Goal: Transaction & Acquisition: Purchase product/service

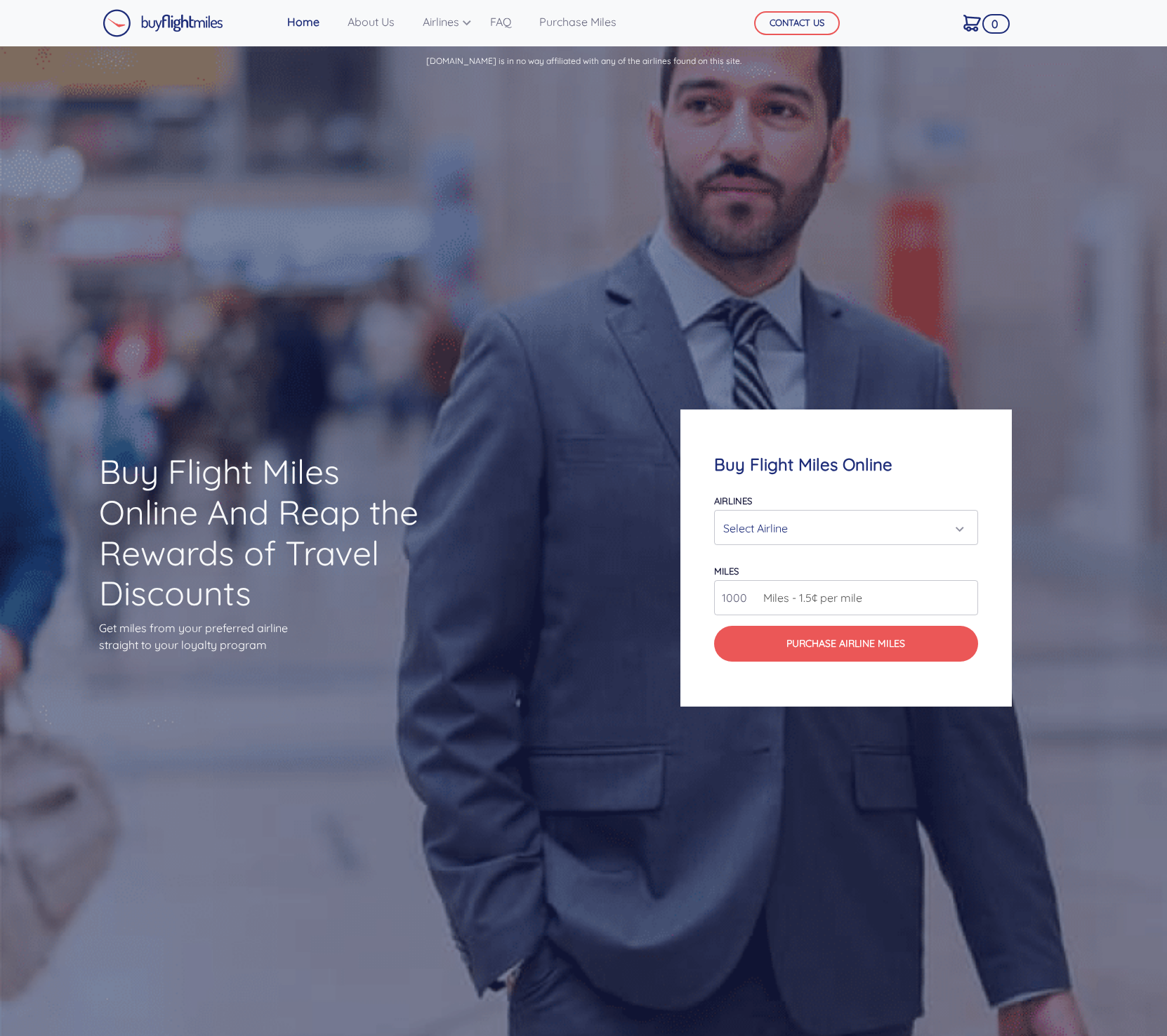
click at [802, 532] on div "Select Airline" at bounding box center [842, 528] width 238 height 27
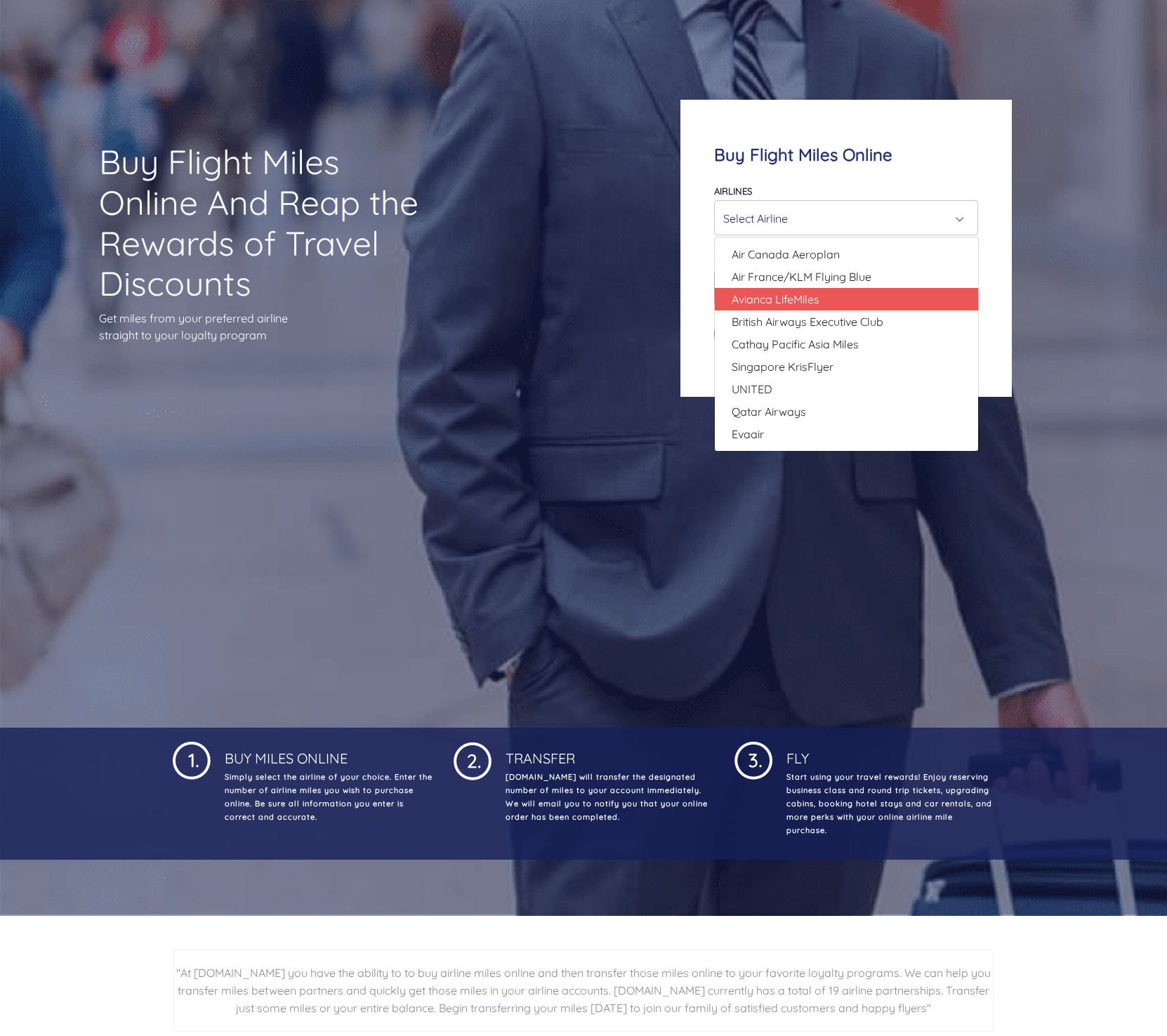
scroll to position [302, 0]
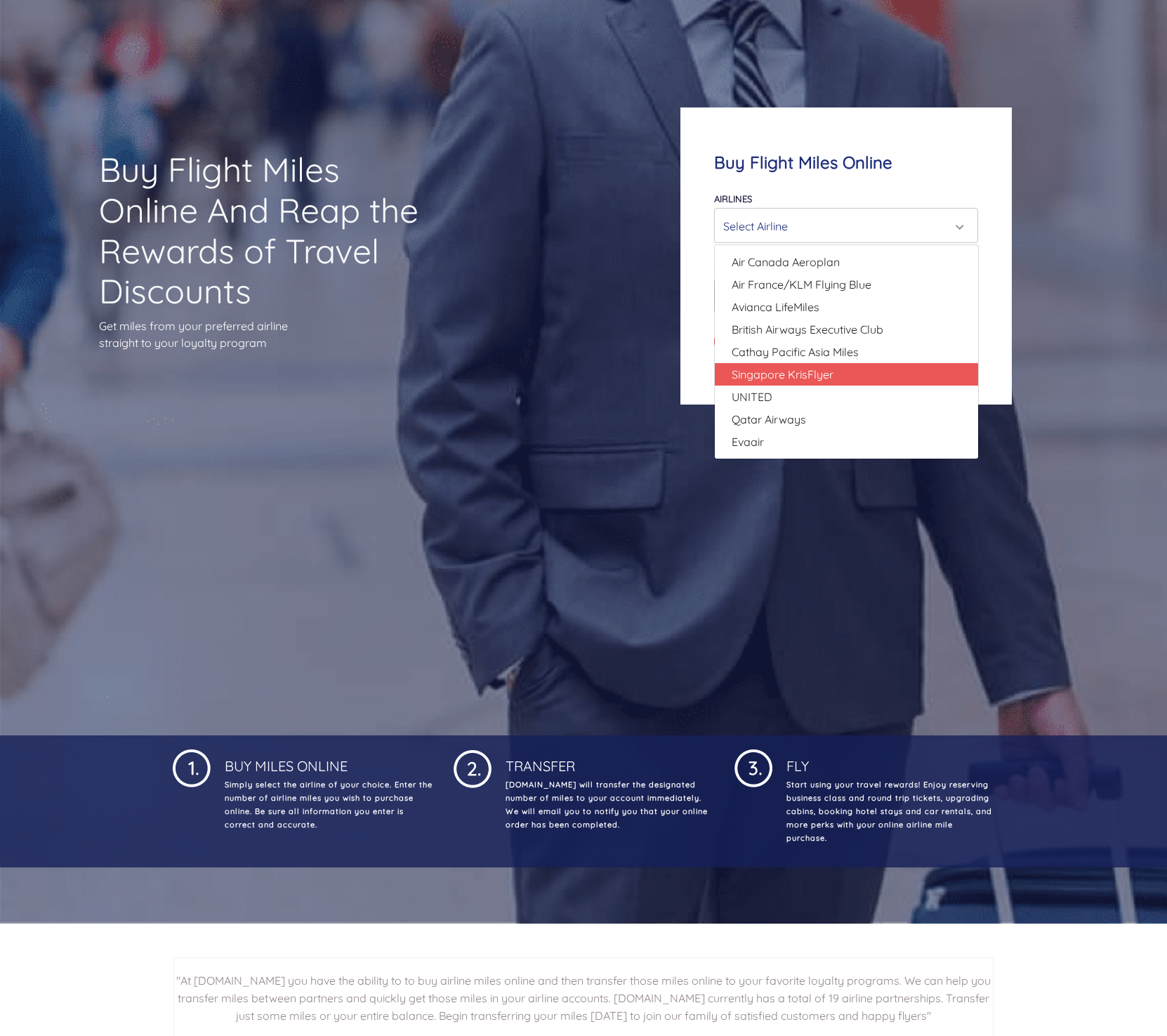
click at [799, 372] on span "Singapore KrisFlyer" at bounding box center [783, 374] width 102 height 17
select select "Singapore KrisFlyer"
type input "80000"
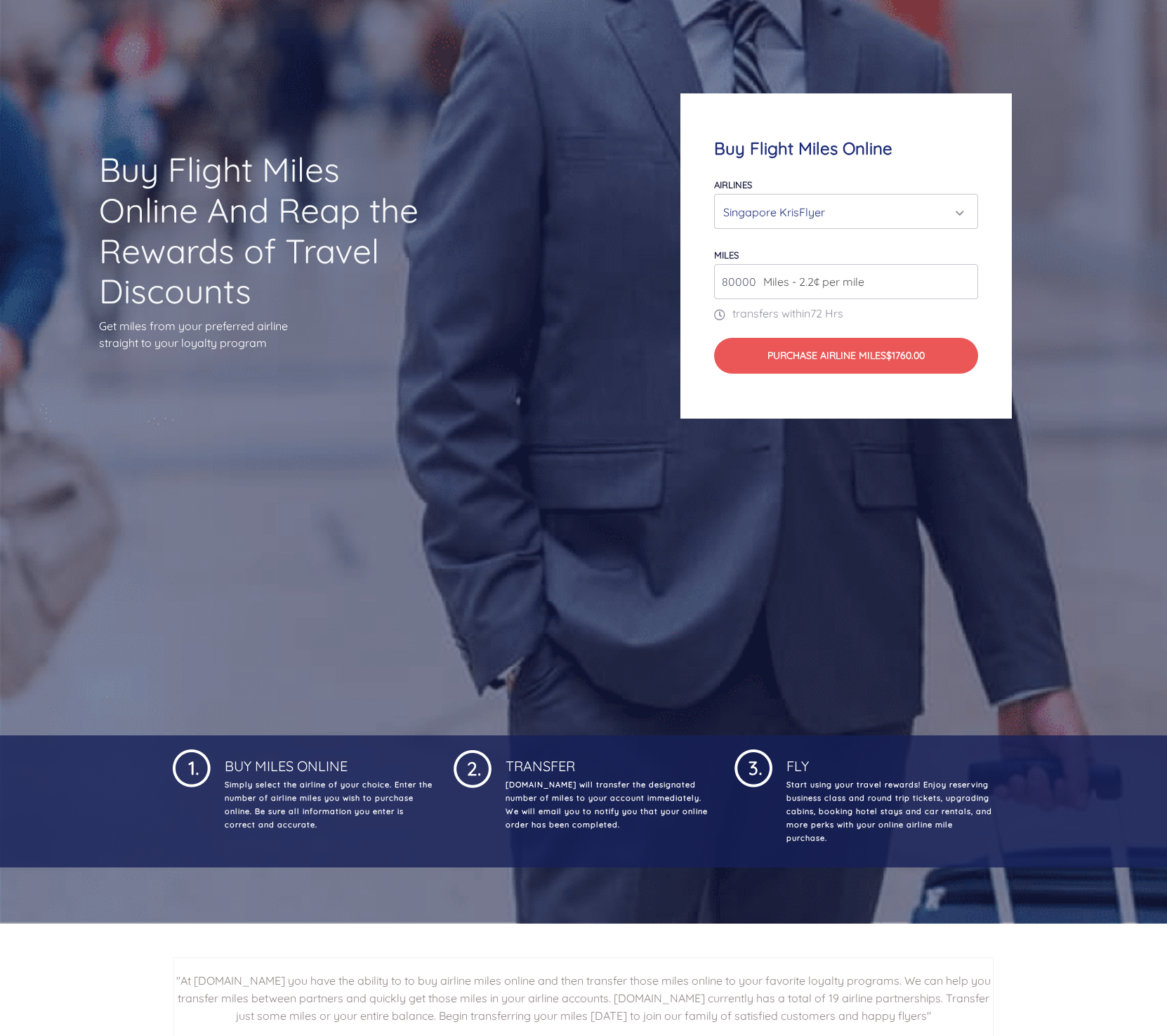
click at [847, 210] on div "Singapore KrisFlyer" at bounding box center [842, 212] width 238 height 27
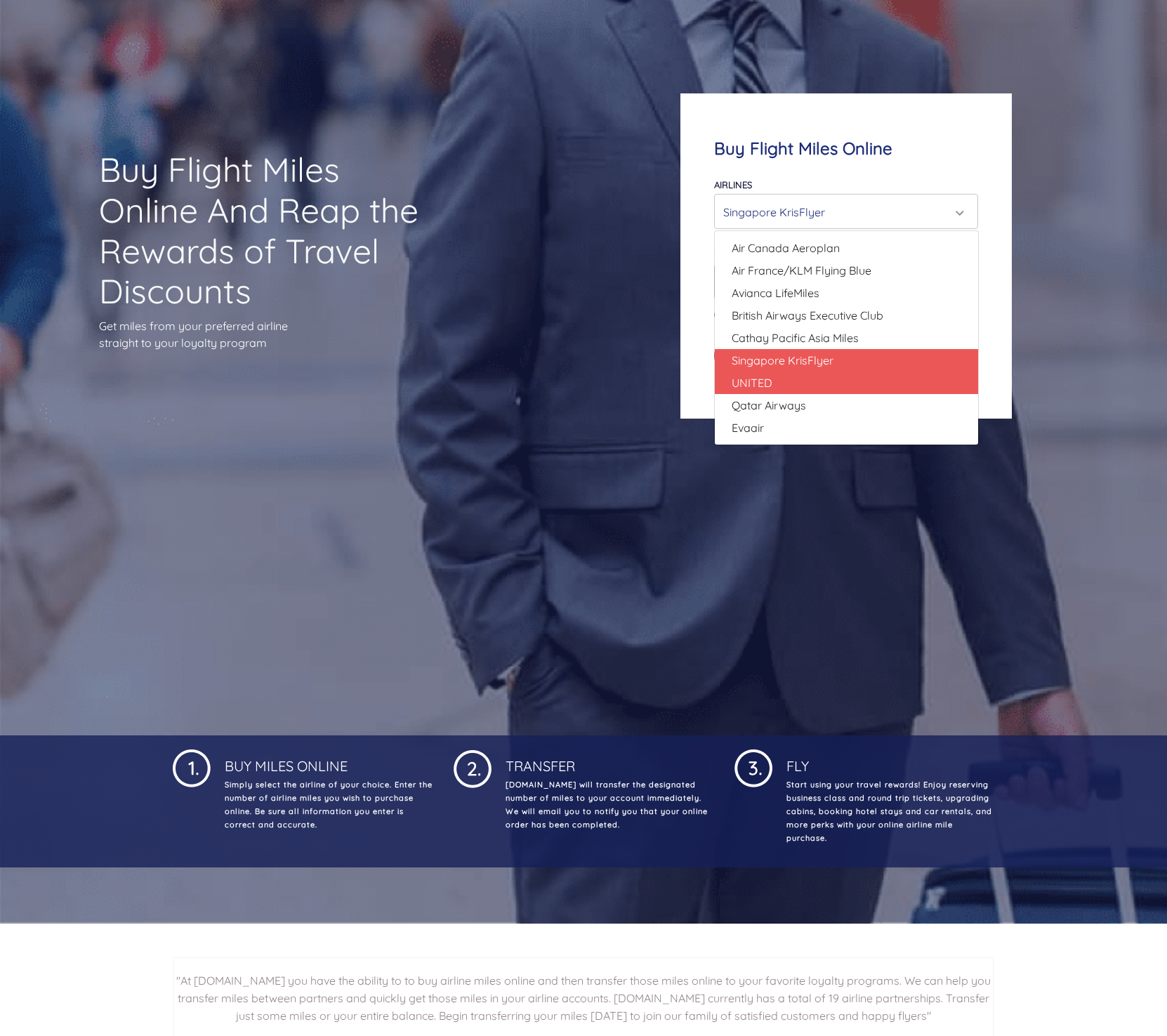
click at [776, 387] on link "UNITED" at bounding box center [845, 383] width 263 height 23
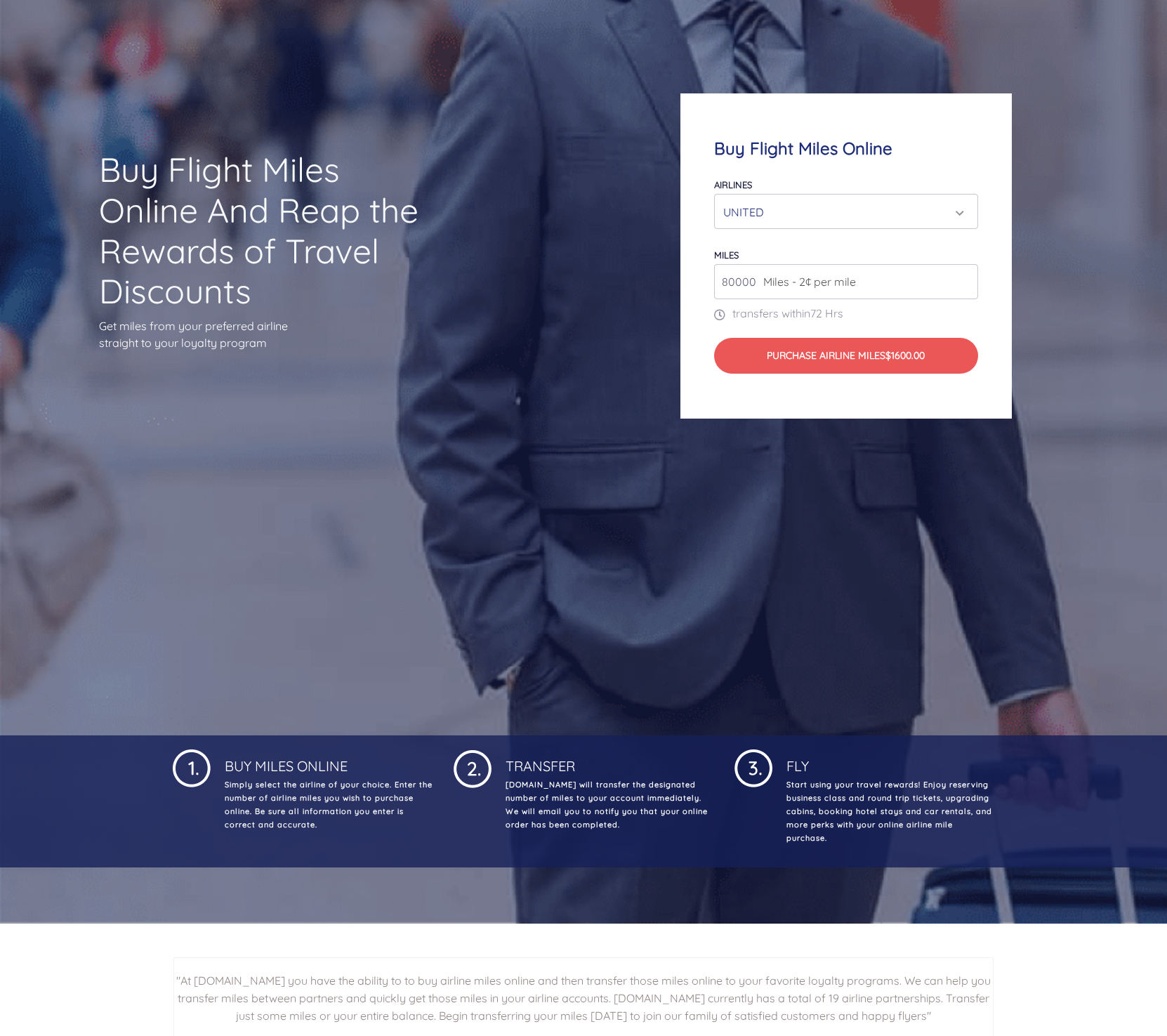
click at [836, 214] on div "UNITED" at bounding box center [842, 212] width 238 height 27
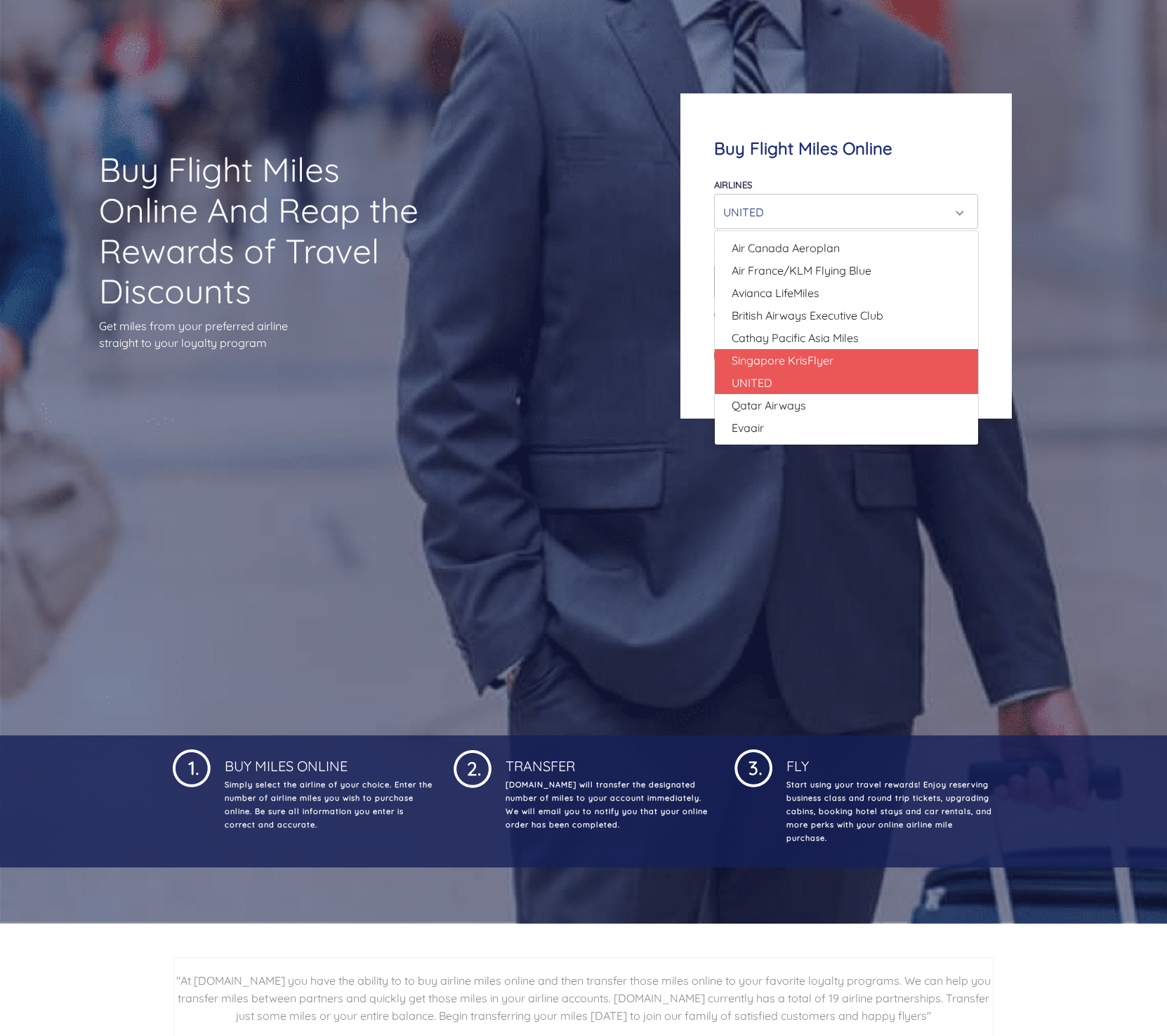
click at [807, 355] on span "Singapore KrisFlyer" at bounding box center [783, 360] width 102 height 17
select select "Singapore KrisFlyer"
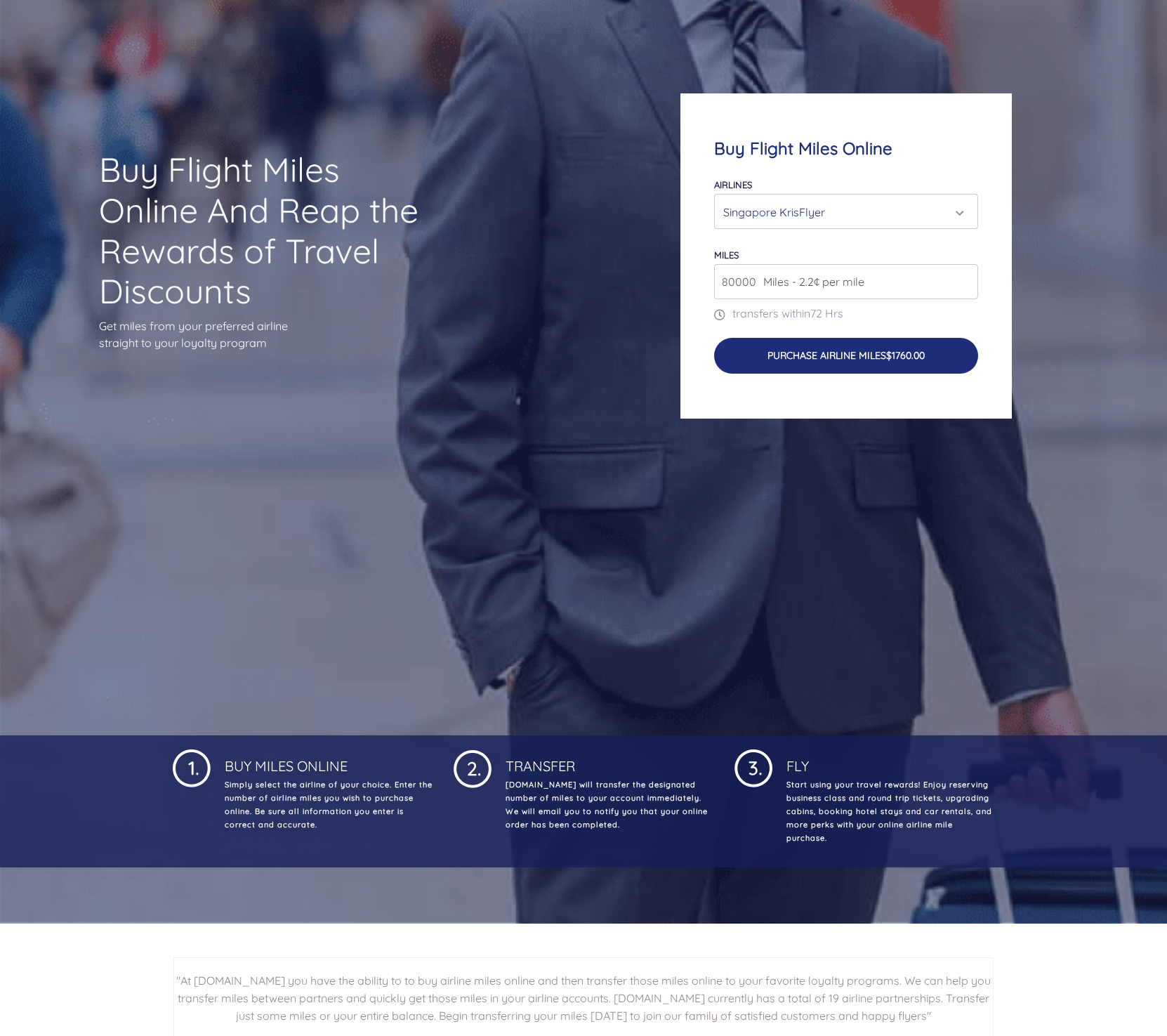
click at [811, 355] on button "Purchase Airline Miles $1760.00" at bounding box center [846, 355] width 265 height 36
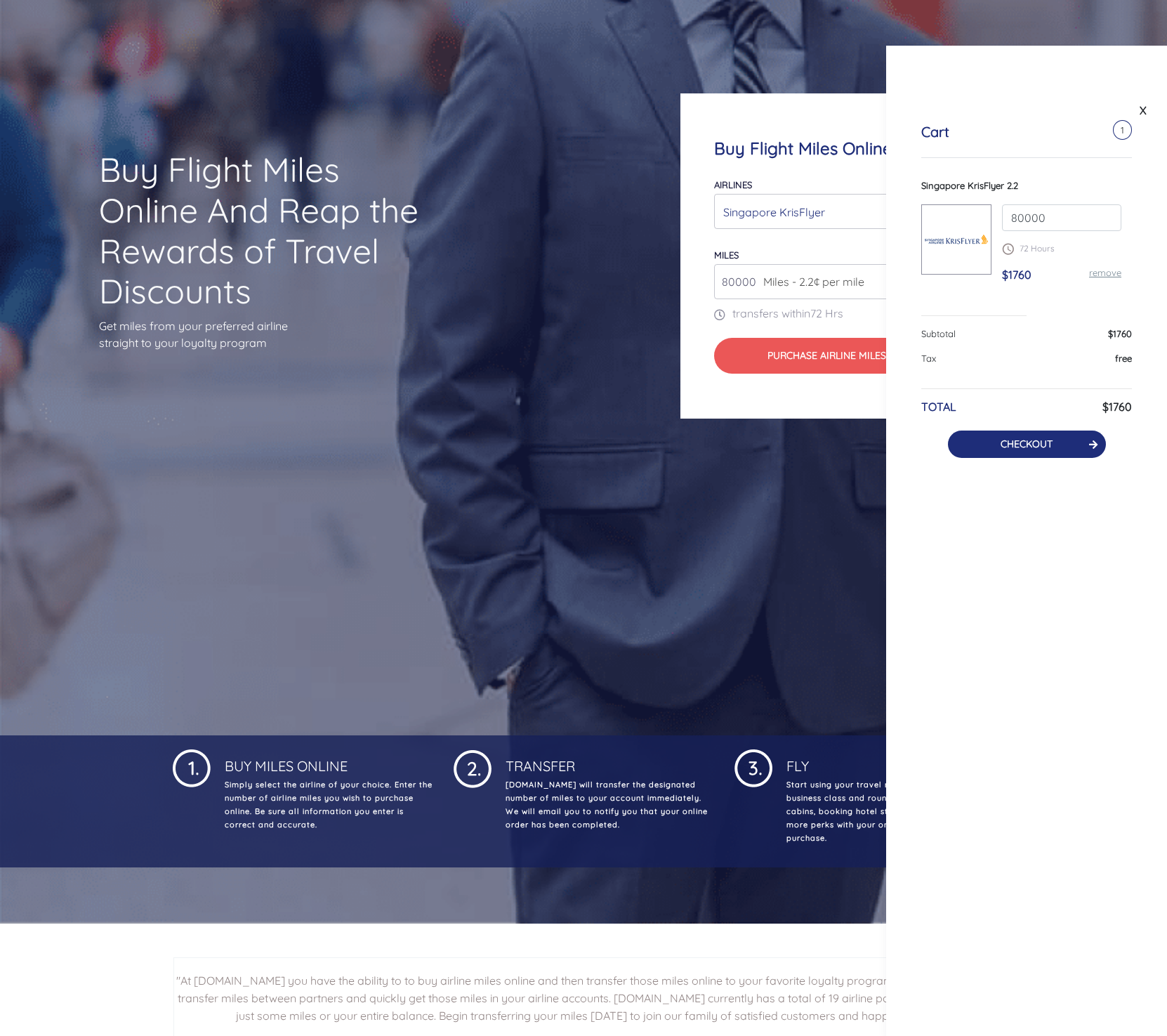
click at [1013, 453] on button "CHECKOUT" at bounding box center [1027, 444] width 158 height 27
click at [1005, 450] on button "CHECKOUT" at bounding box center [1027, 444] width 158 height 27
click at [1021, 438] on link "CHECKOUT" at bounding box center [1026, 444] width 52 height 13
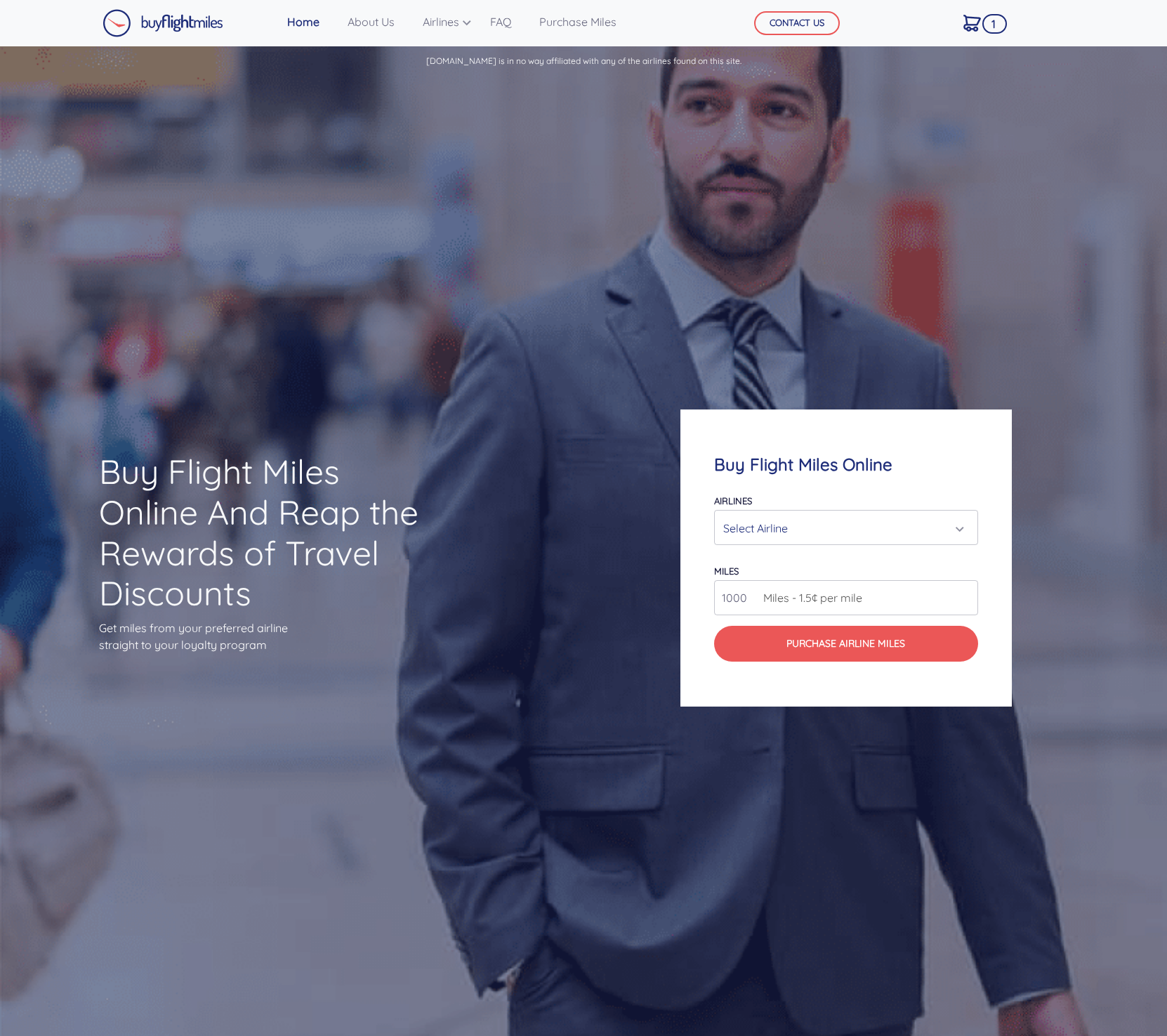
scroll to position [302, 0]
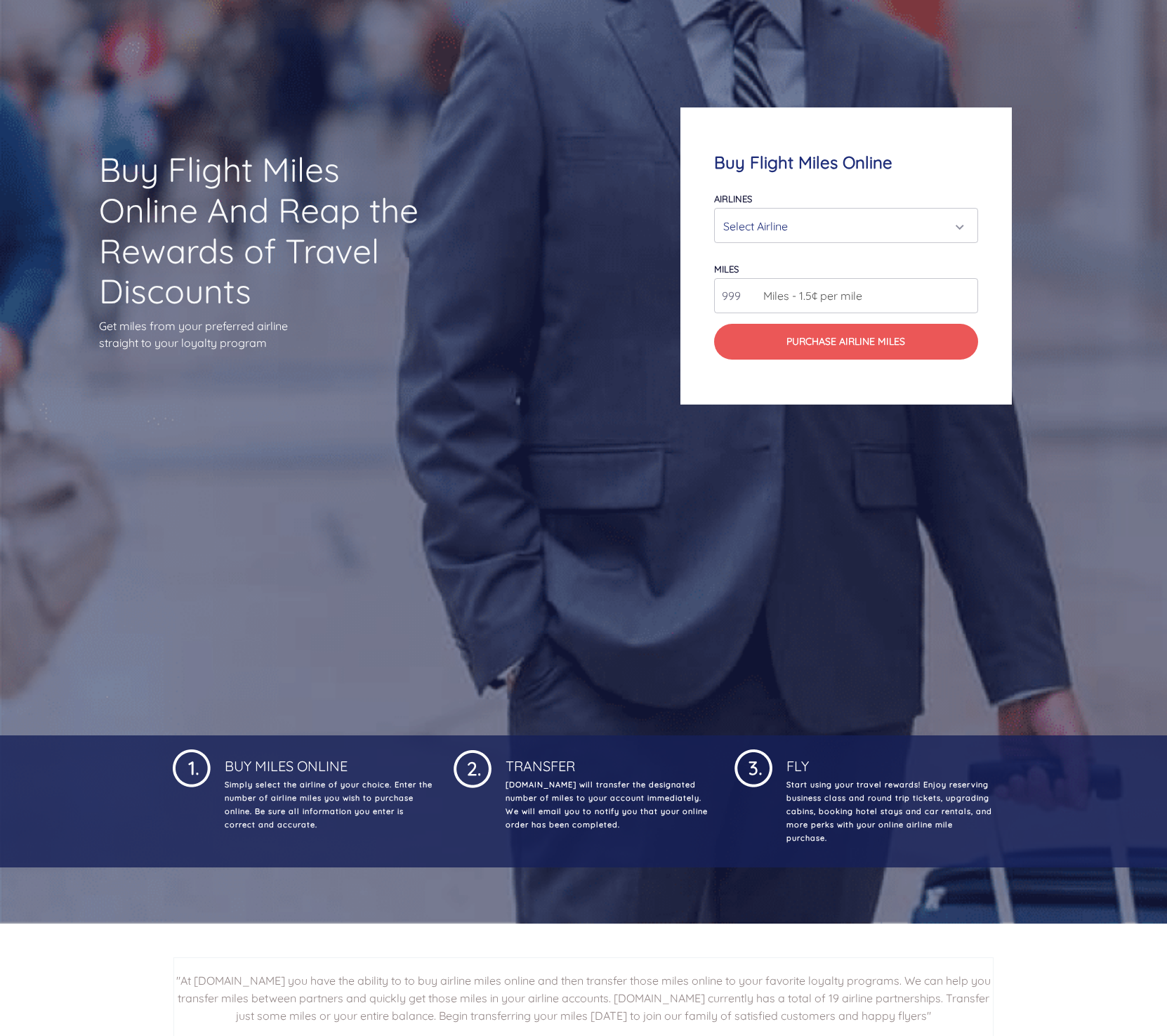
click at [967, 295] on input "999" at bounding box center [846, 296] width 265 height 35
type input "1000"
click at [967, 291] on input "1000" at bounding box center [846, 296] width 265 height 35
click at [916, 231] on div "Select Airline" at bounding box center [842, 226] width 238 height 27
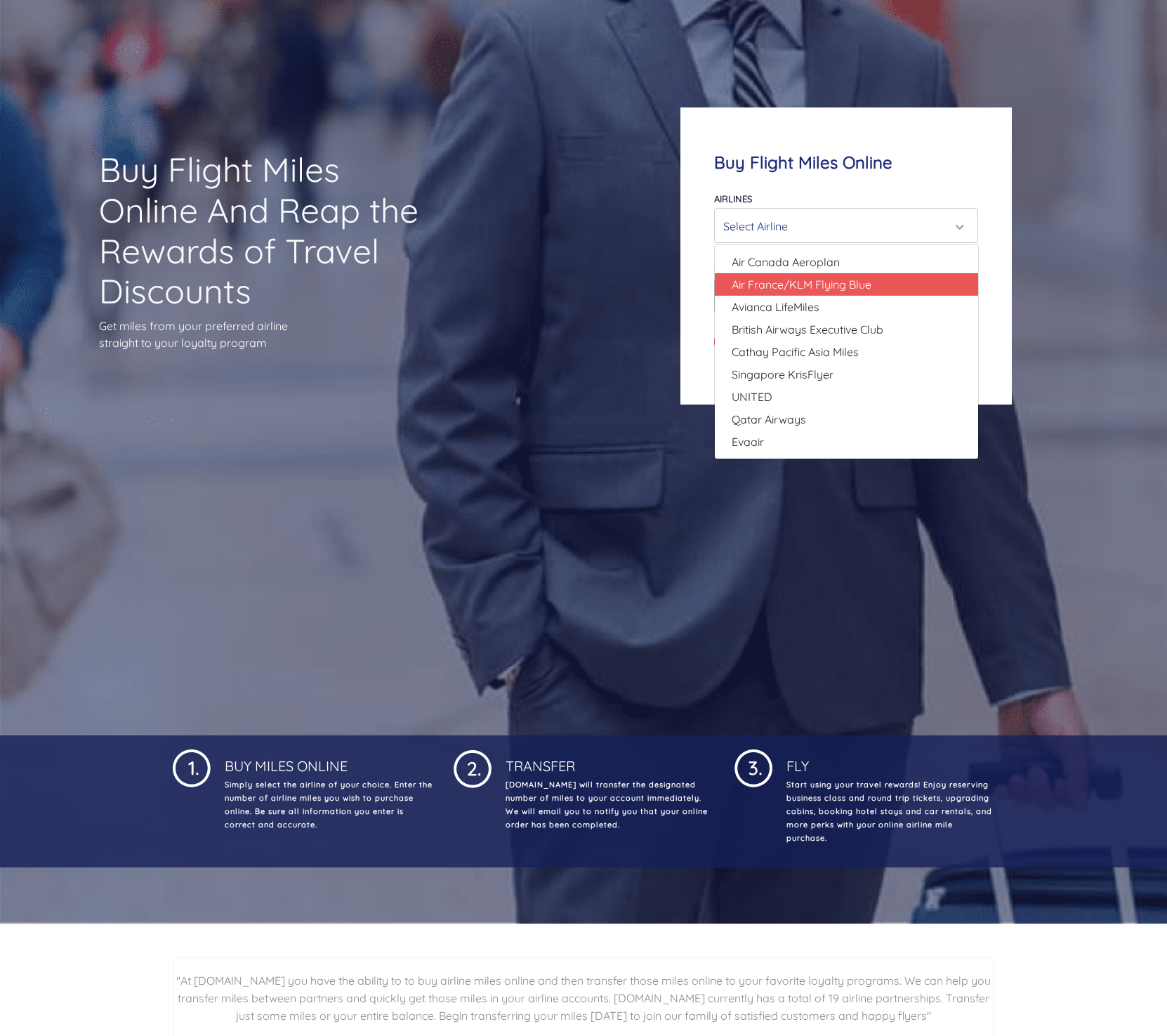
click at [861, 284] on span "Air France/KLM Flying Blue" at bounding box center [802, 284] width 140 height 17
select select "Air France/KLM Flying Blue"
type input "49000"
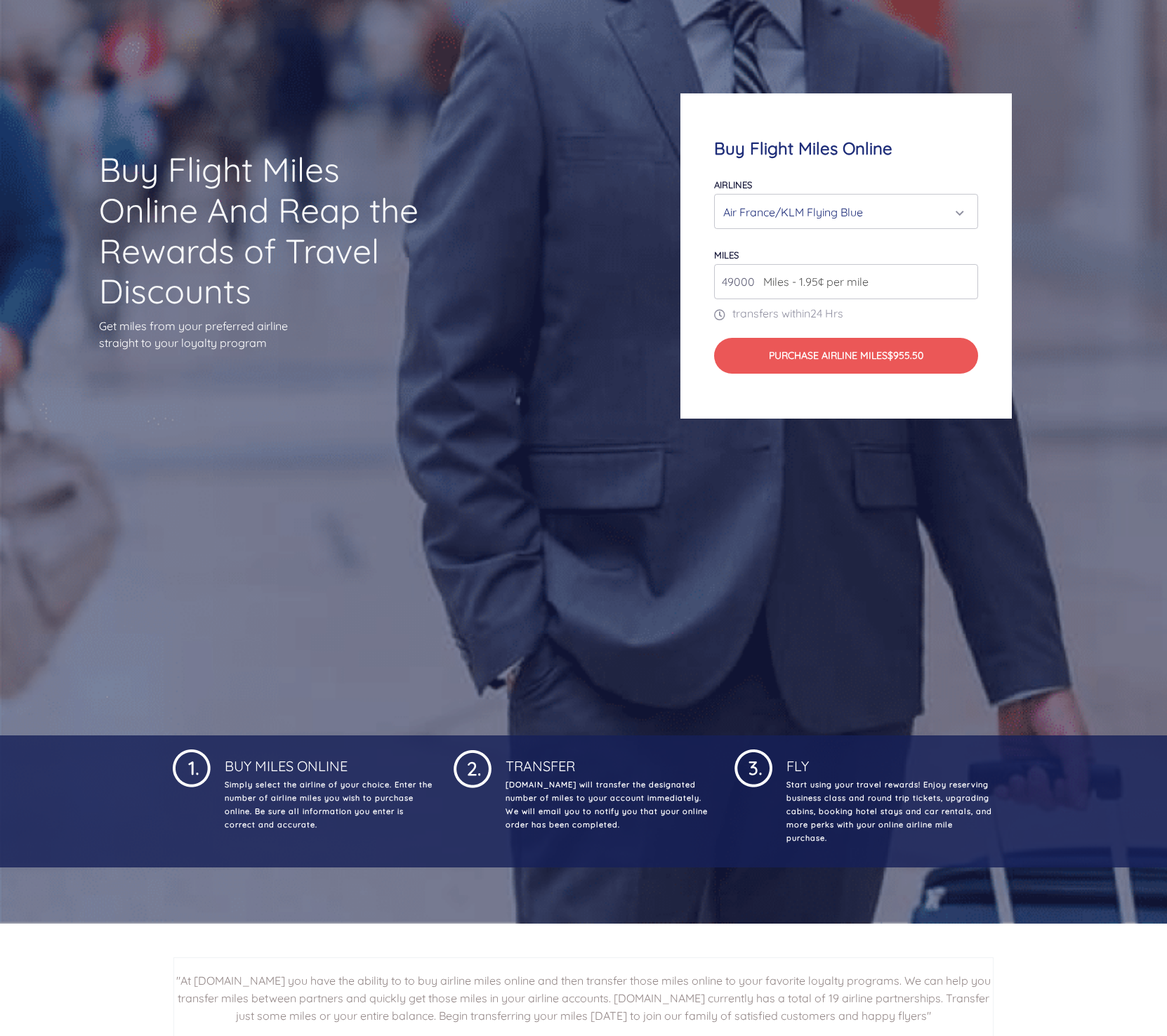
click at [862, 212] on div "Air France/KLM Flying Blue" at bounding box center [842, 212] width 238 height 27
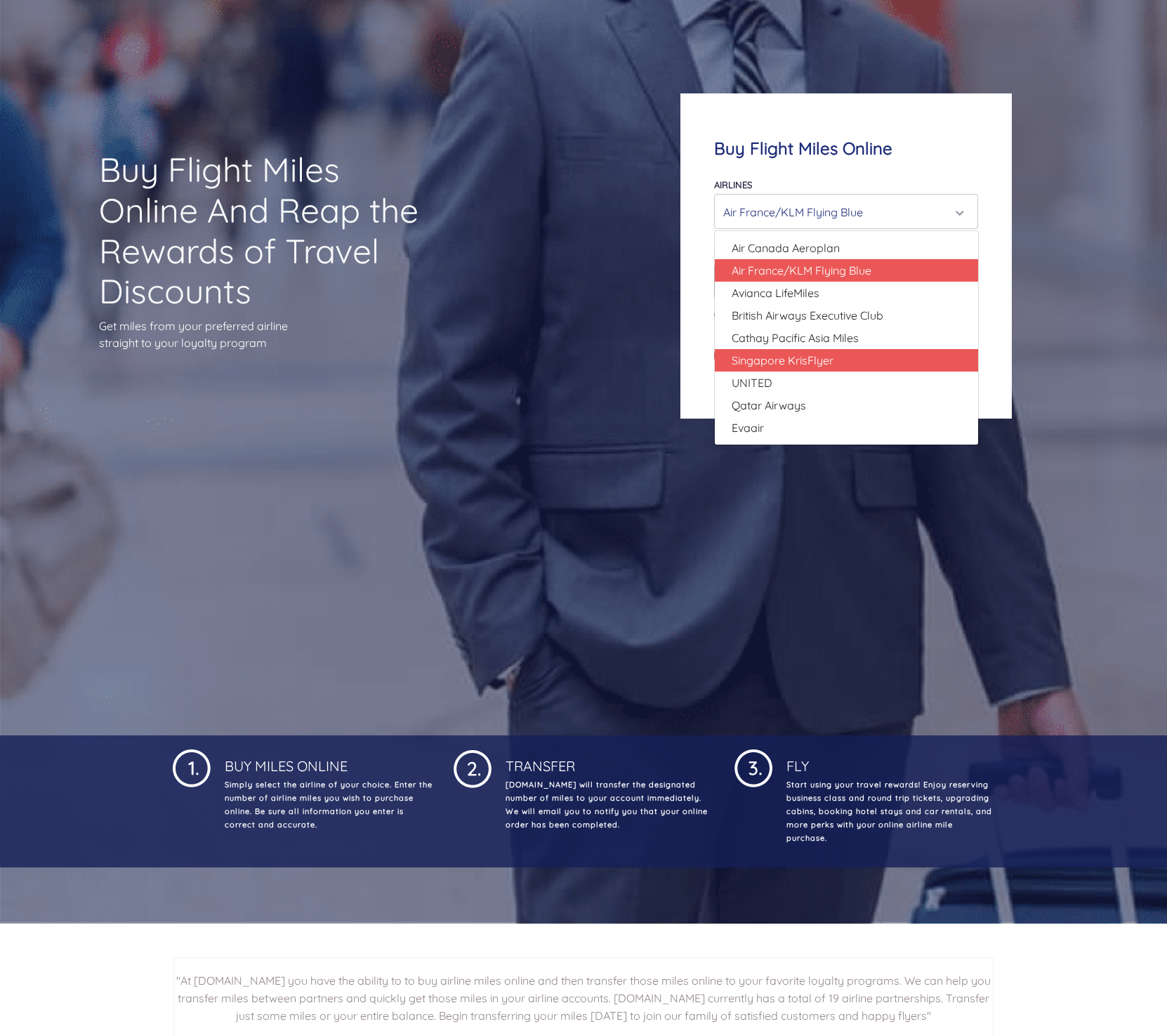
click at [814, 356] on span "Singapore KrisFlyer" at bounding box center [783, 360] width 102 height 17
select select "Singapore KrisFlyer"
type input "80000"
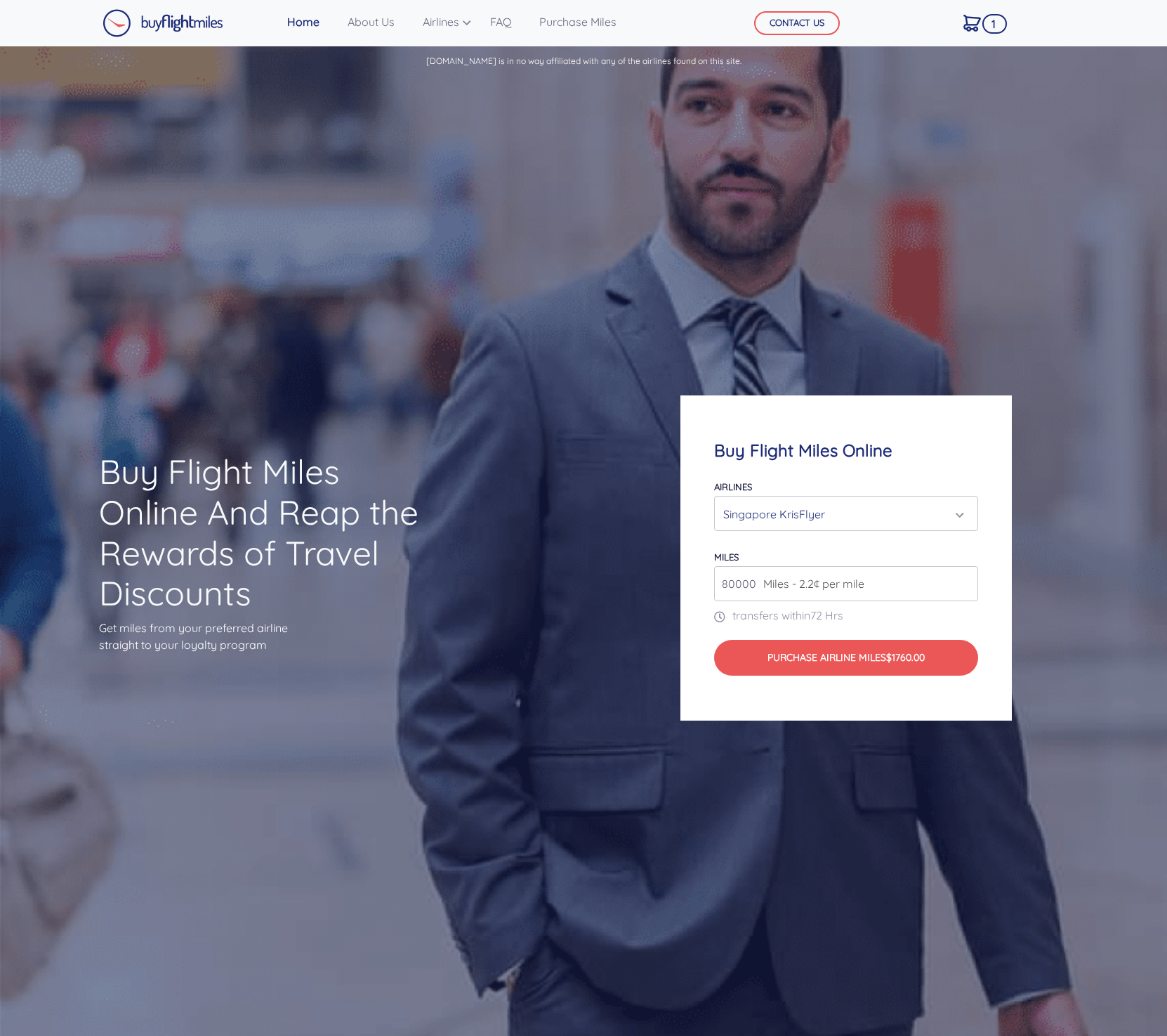
scroll to position [0, 0]
